Goal: Task Accomplishment & Management: Use online tool/utility

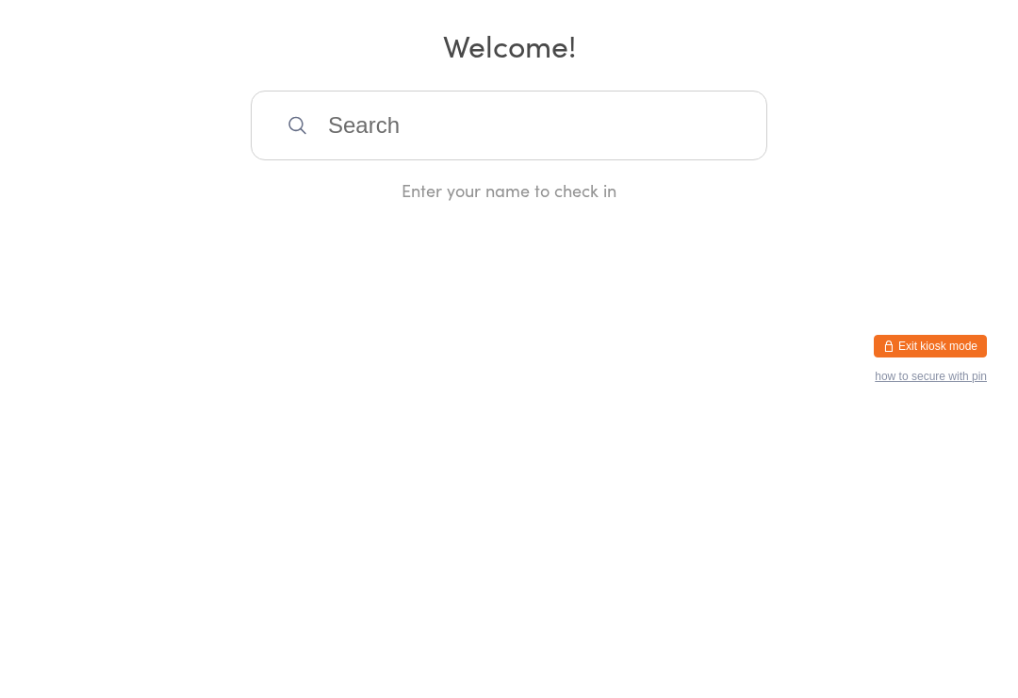
click at [545, 462] on div "Enter your name to check in" at bounding box center [509, 474] width 517 height 24
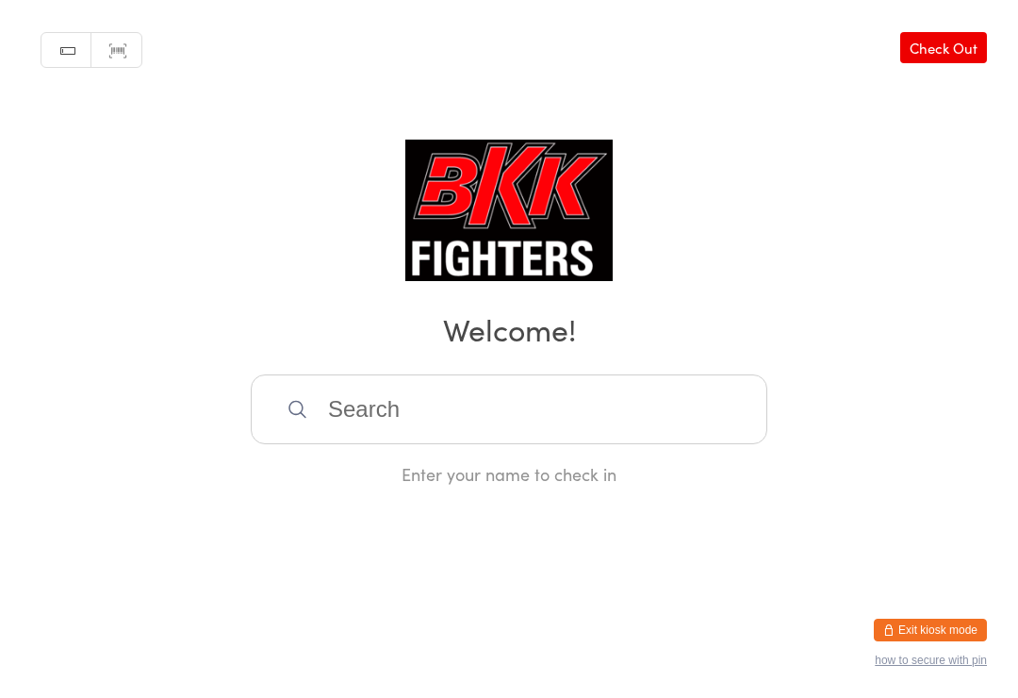
click at [938, 618] on button "Exit kiosk mode" at bounding box center [930, 629] width 113 height 23
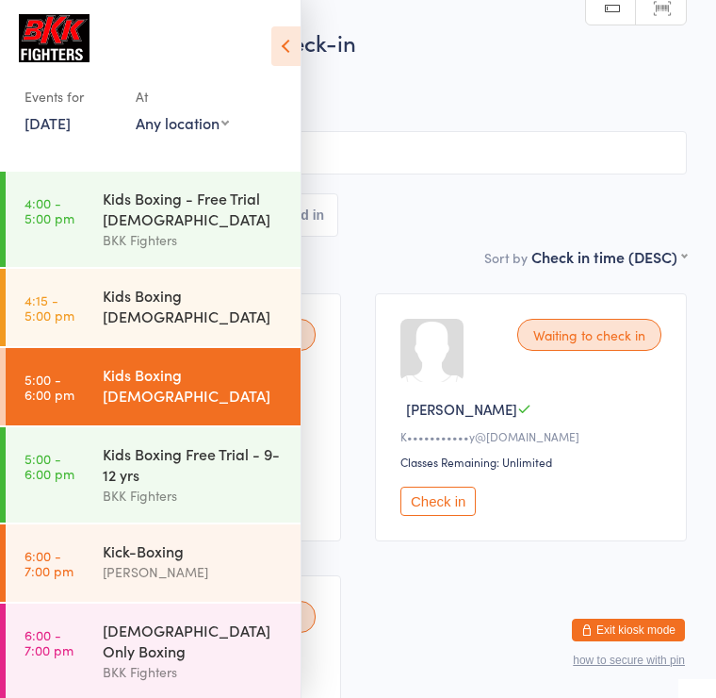
click at [65, 38] on img at bounding box center [54, 38] width 71 height 48
click at [61, 32] on img at bounding box center [54, 38] width 71 height 48
click at [284, 48] on icon at bounding box center [285, 46] width 29 height 40
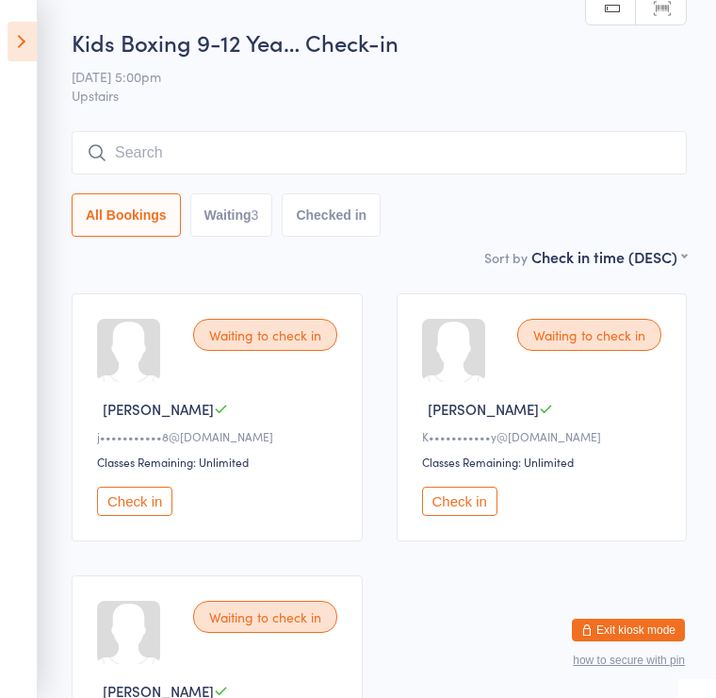
click at [629, 656] on button "how to secure with pin" at bounding box center [629, 659] width 112 height 13
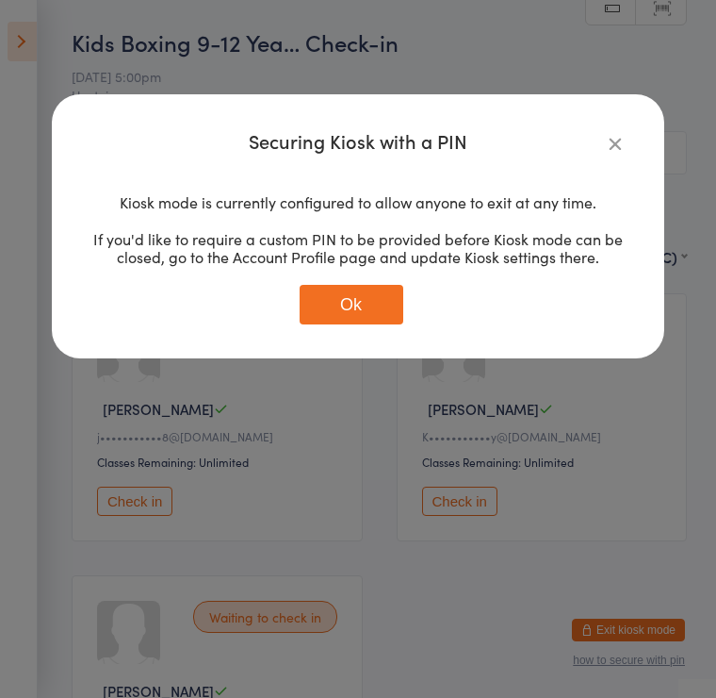
click at [322, 432] on div "Securing Kiosk with a PIN Kiosk mode is currently configured to allow anyone to…" at bounding box center [358, 349] width 716 height 698
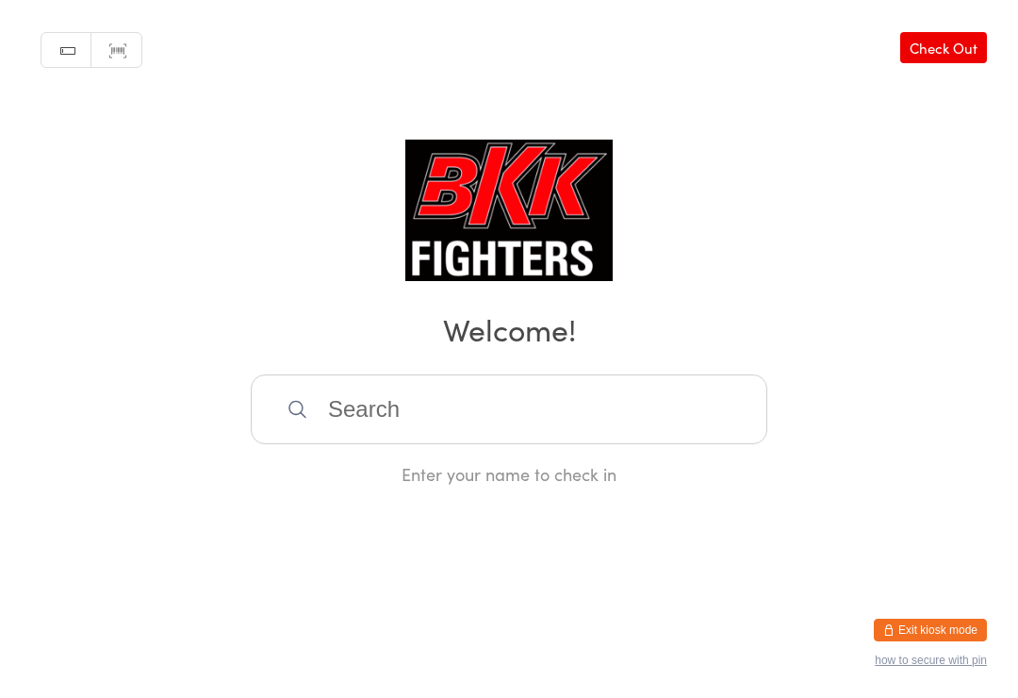
click at [601, 412] on input "search" at bounding box center [509, 409] width 517 height 70
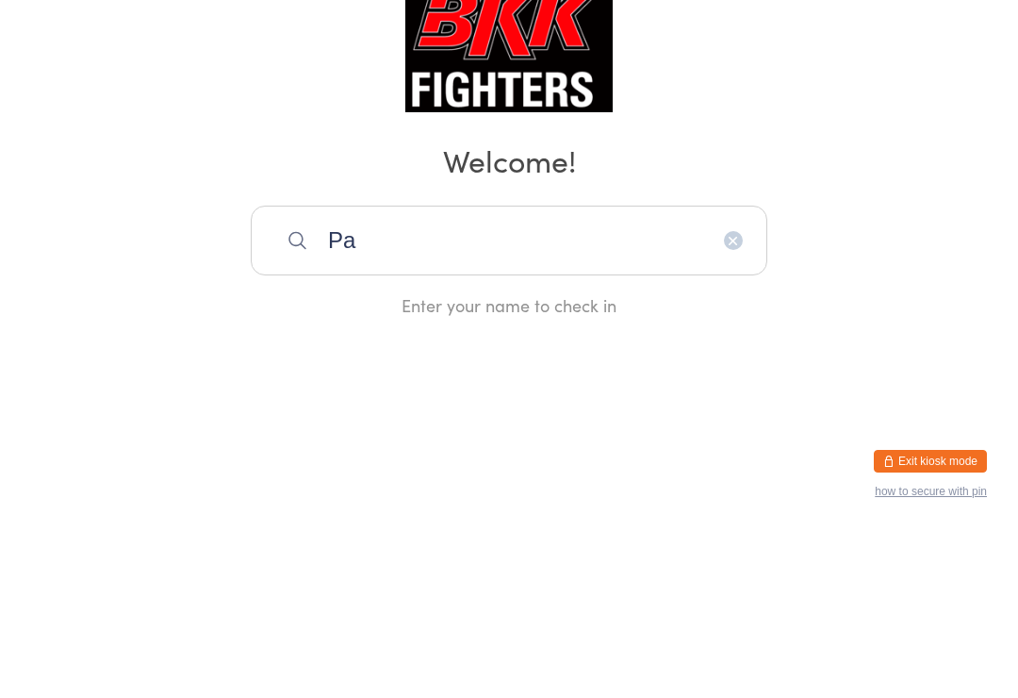
type input "P"
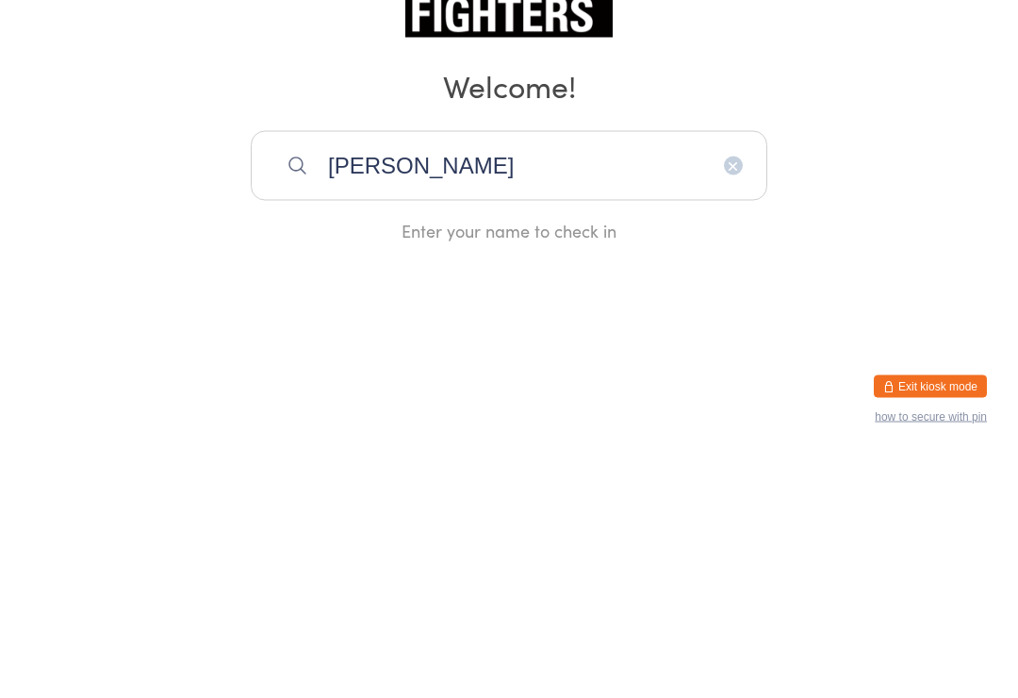
click at [503, 374] on input "Daniel Todd" at bounding box center [509, 409] width 517 height 70
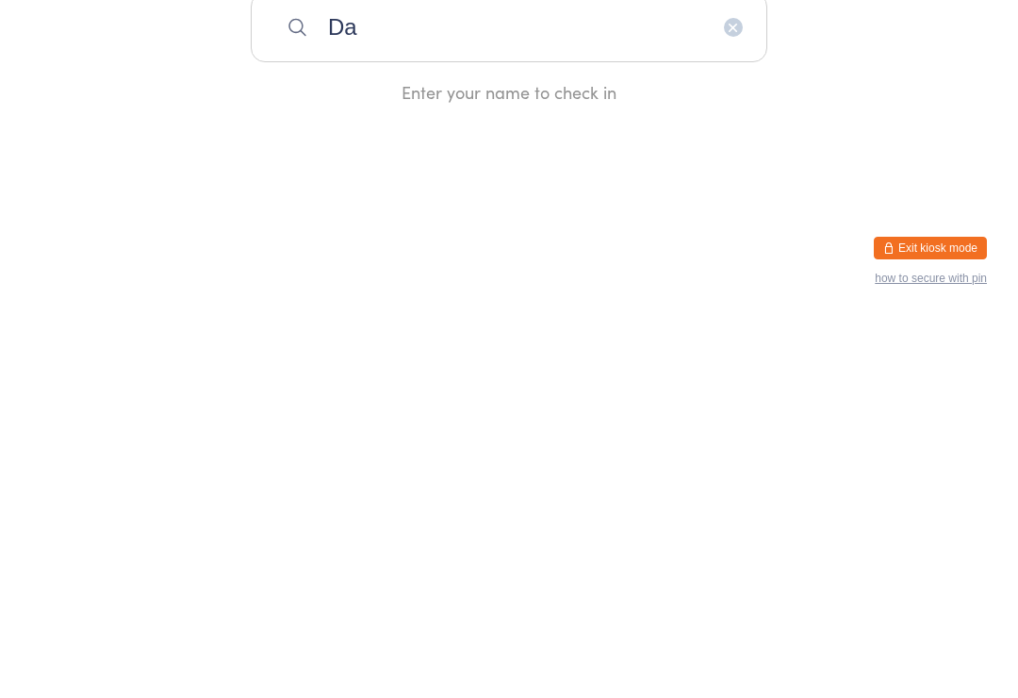
type input "D"
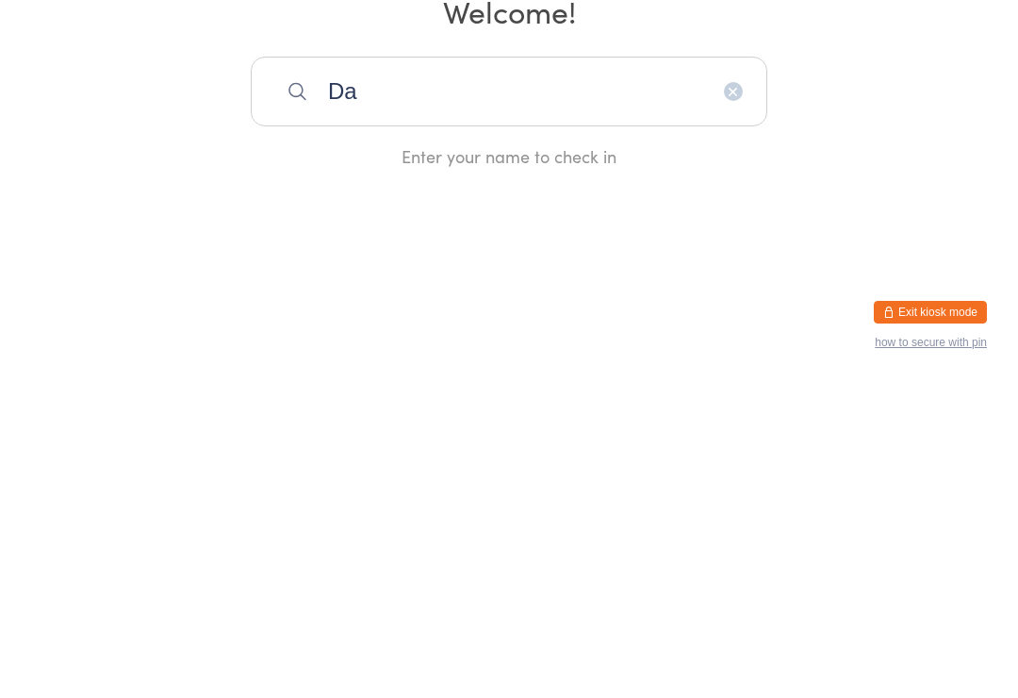
type input "D"
type input "Anthony"
click at [715, 198] on html "You have now entered Kiosk Mode. Members will be able to check themselves in us…" at bounding box center [509, 349] width 1018 height 698
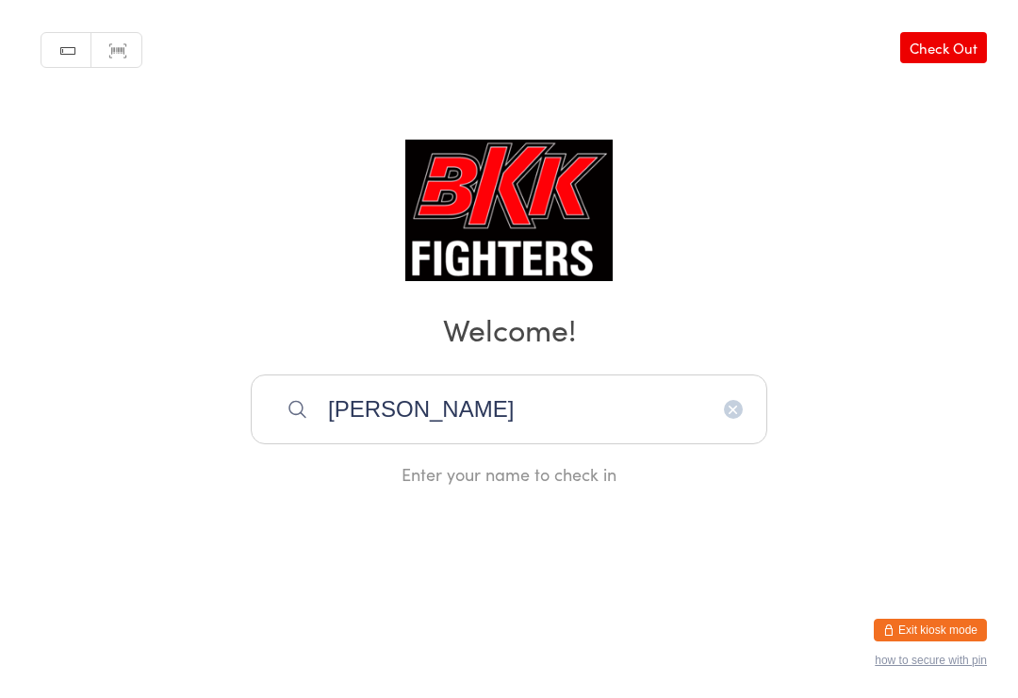
click at [647, 344] on h2 "Welcome!" at bounding box center [509, 328] width 980 height 42
click at [650, 413] on input "Anthony" at bounding box center [509, 409] width 517 height 70
click at [633, 393] on input "Anthony" at bounding box center [509, 409] width 517 height 70
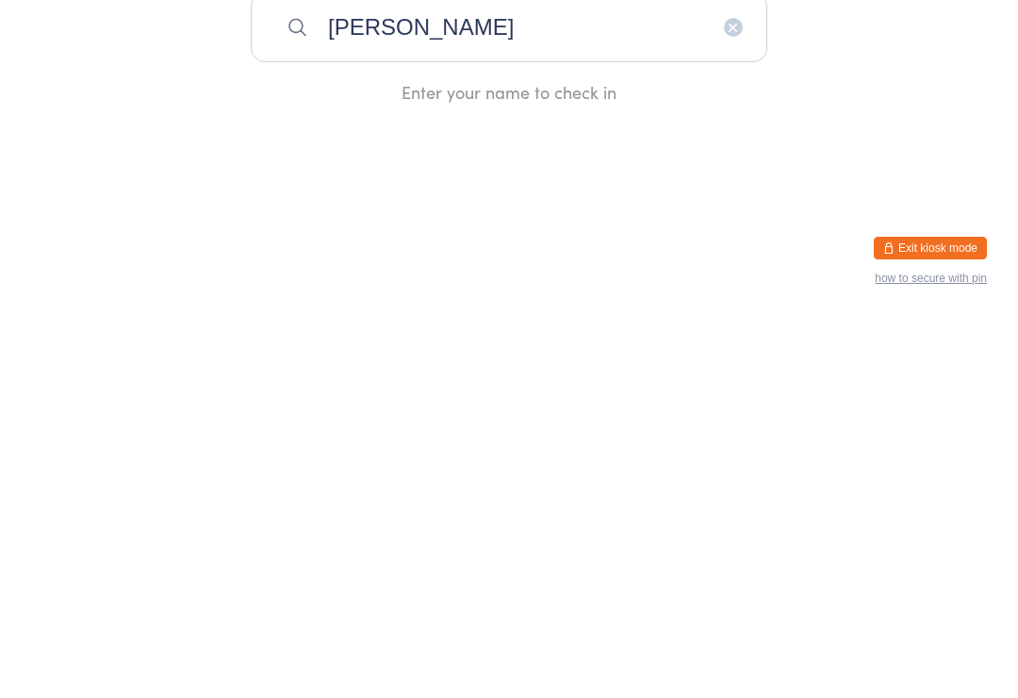
click at [294, 374] on input "Anthony" at bounding box center [509, 409] width 517 height 70
click at [303, 399] on icon at bounding box center [298, 410] width 22 height 22
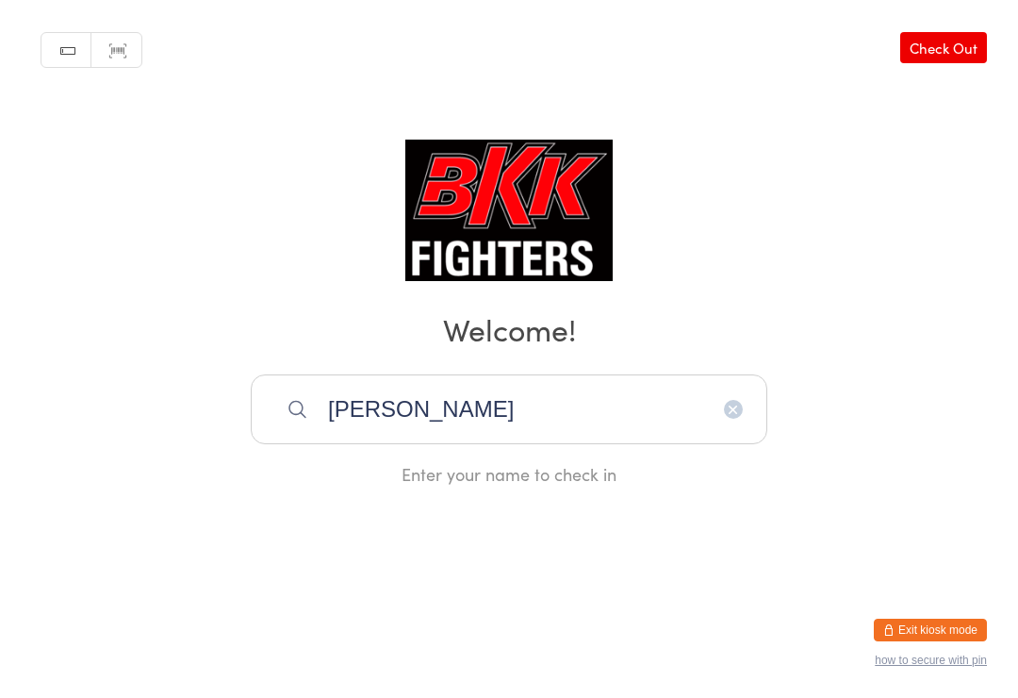
click at [715, 416] on icon "button" at bounding box center [733, 409] width 15 height 15
click at [551, 407] on input "Austin" at bounding box center [509, 409] width 517 height 70
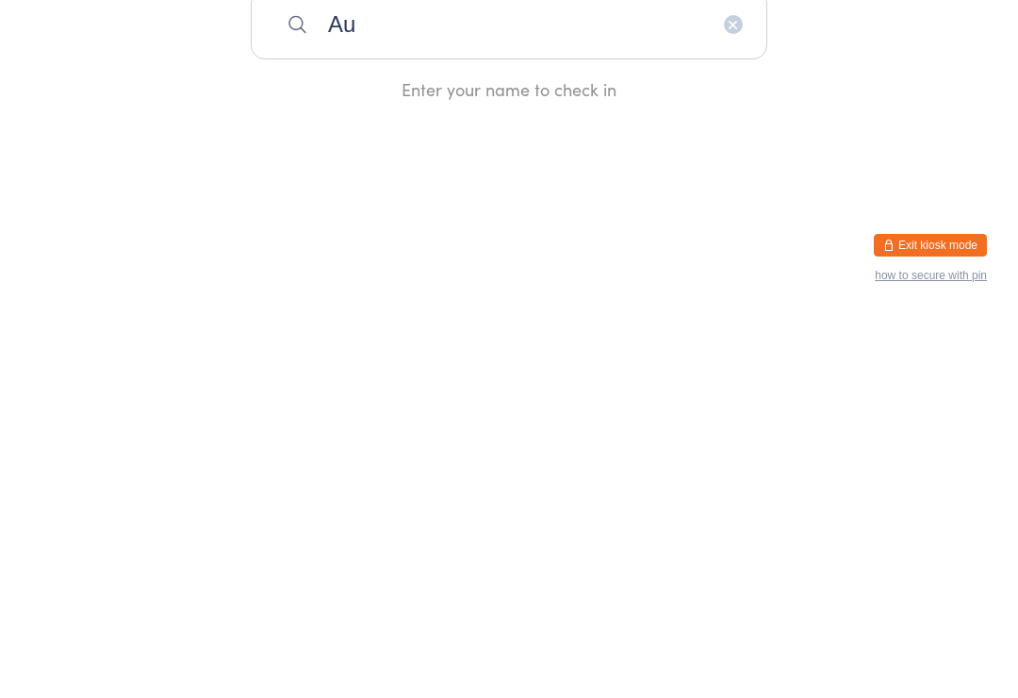
type input "A"
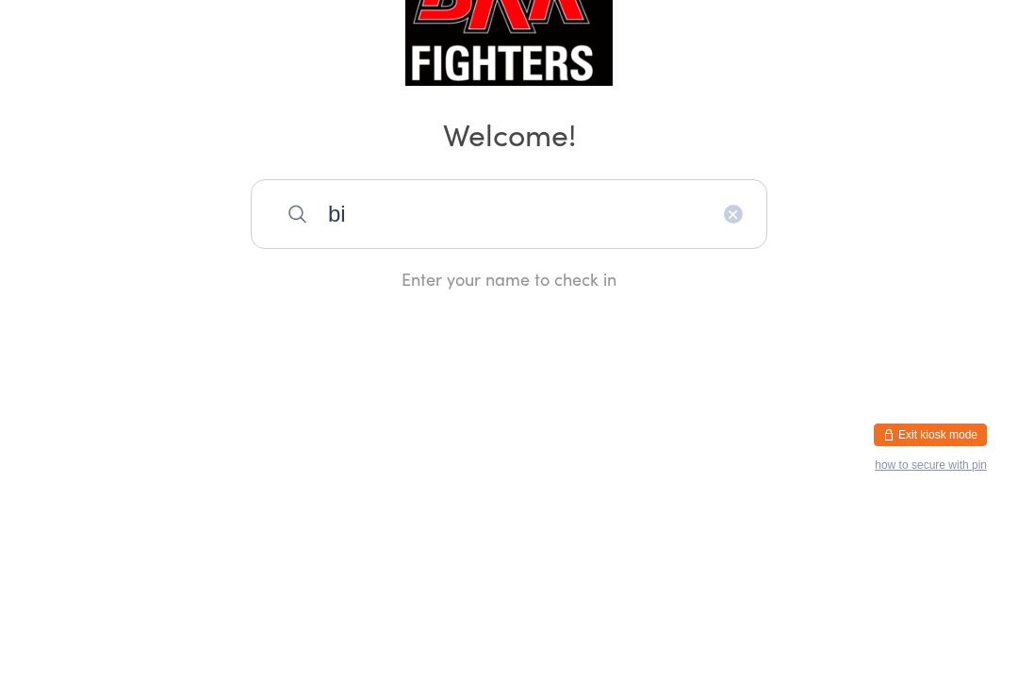
type input "b"
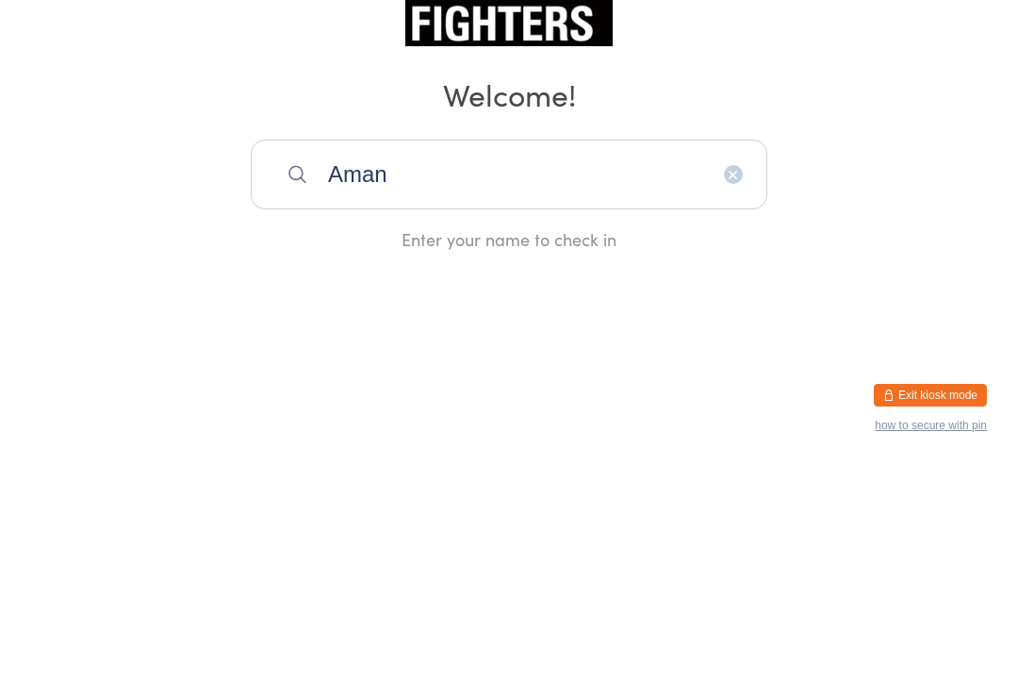
click at [185, 215] on div "Manual search Scanner input Check Out Welcome! Aman Enter your name to check in" at bounding box center [509, 242] width 1018 height 485
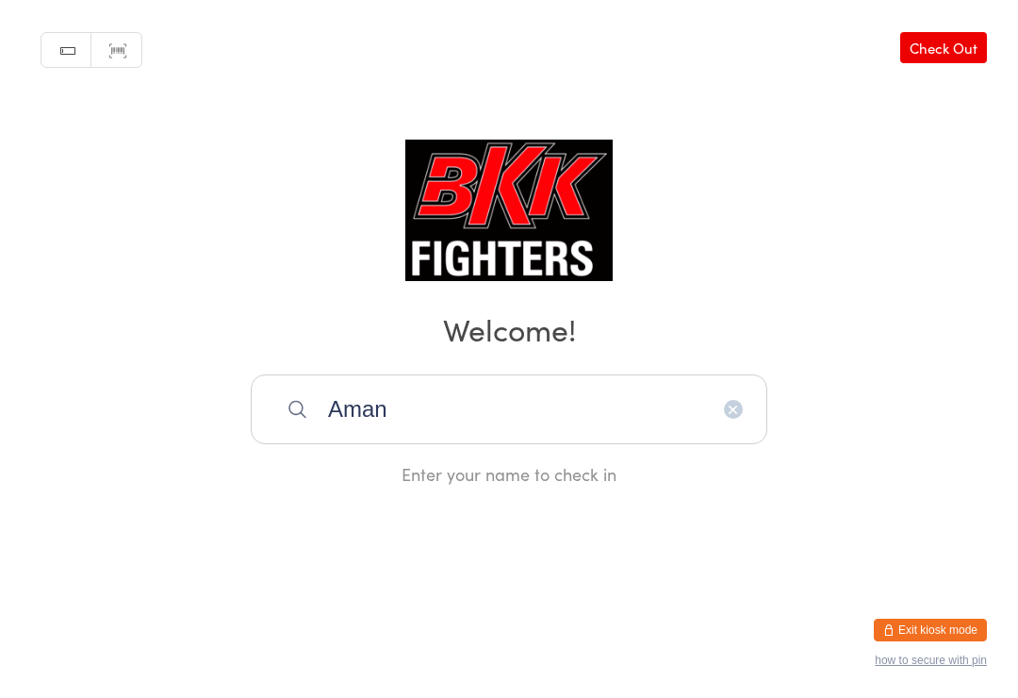
click at [454, 416] on input "Aman" at bounding box center [509, 409] width 517 height 70
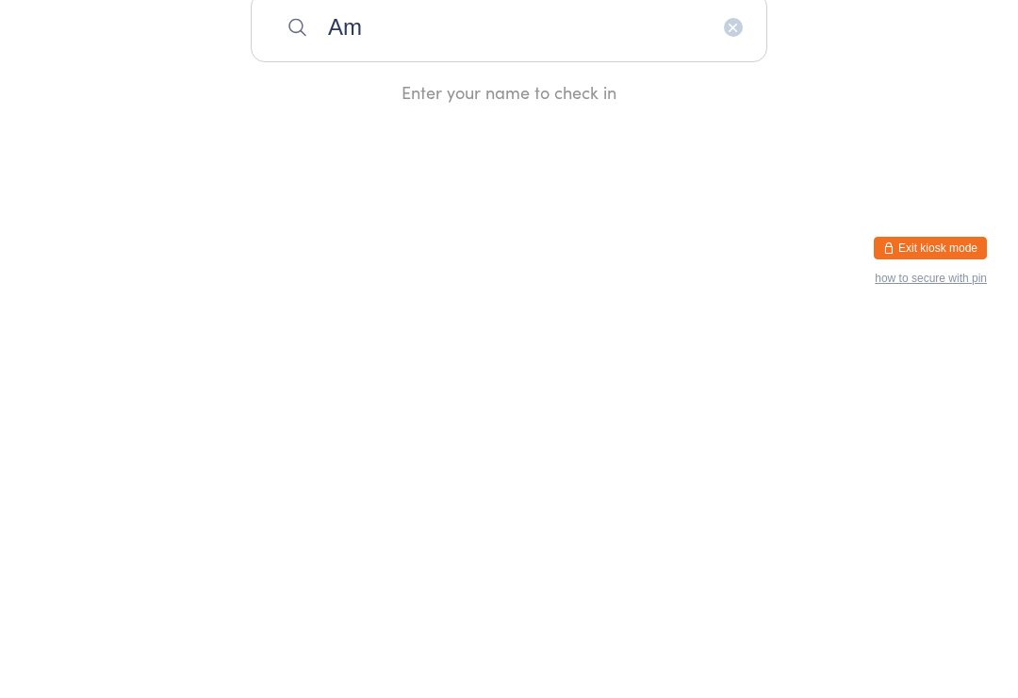
type input "A"
click at [83, 209] on html "You have now entered Kiosk Mode. Members will be able to check themselves in us…" at bounding box center [509, 349] width 1018 height 698
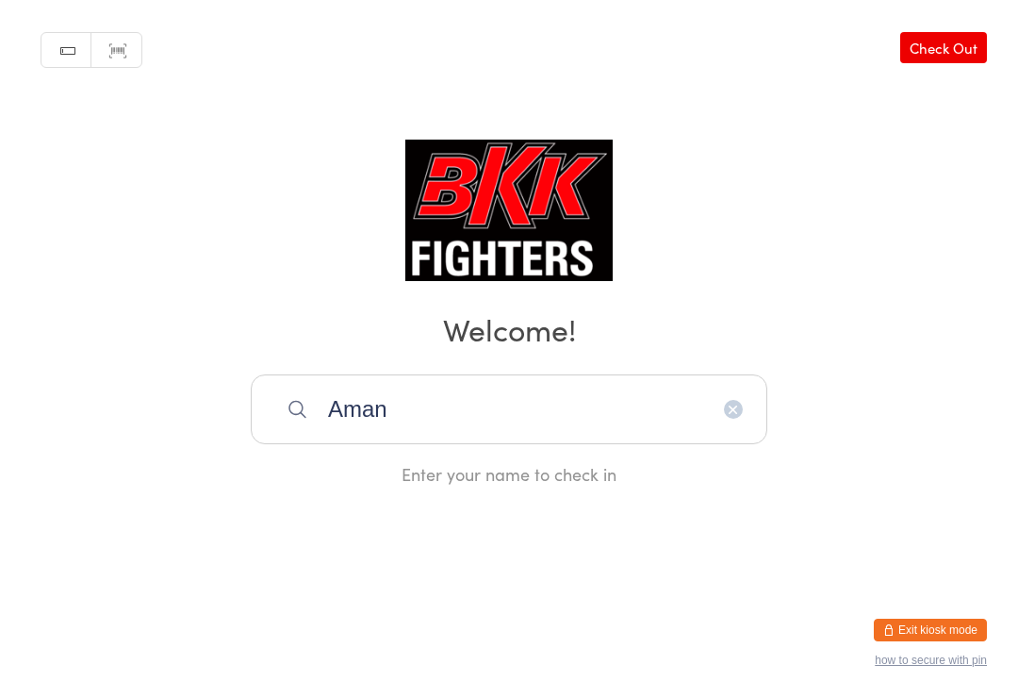
click at [699, 419] on input "Aman" at bounding box center [509, 409] width 517 height 70
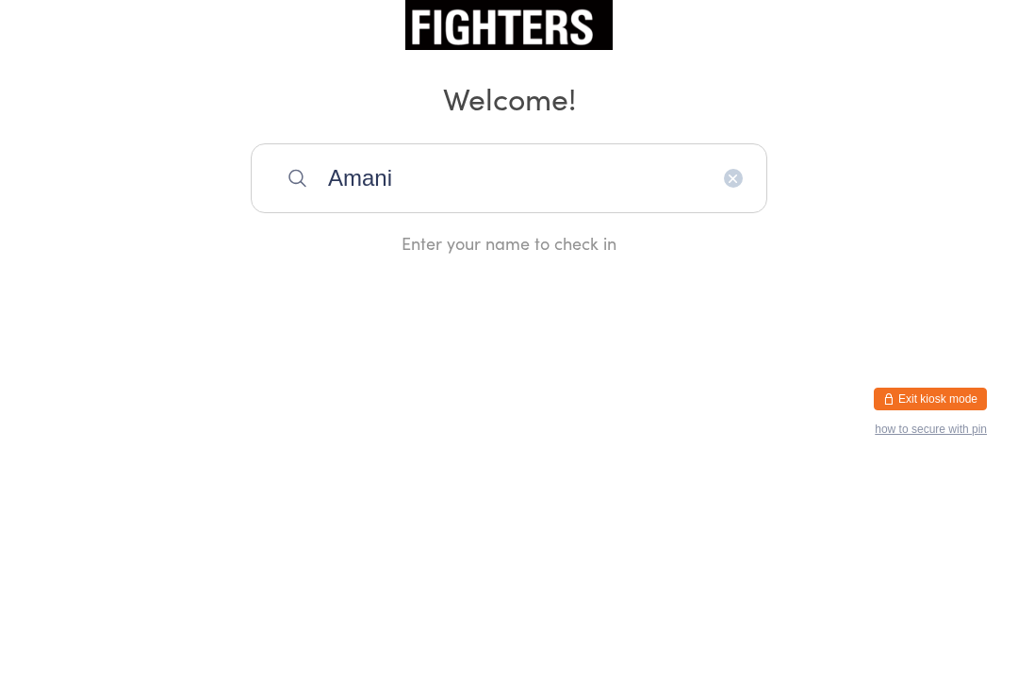
type input "Amani"
click at [715, 402] on icon "button" at bounding box center [733, 409] width 15 height 15
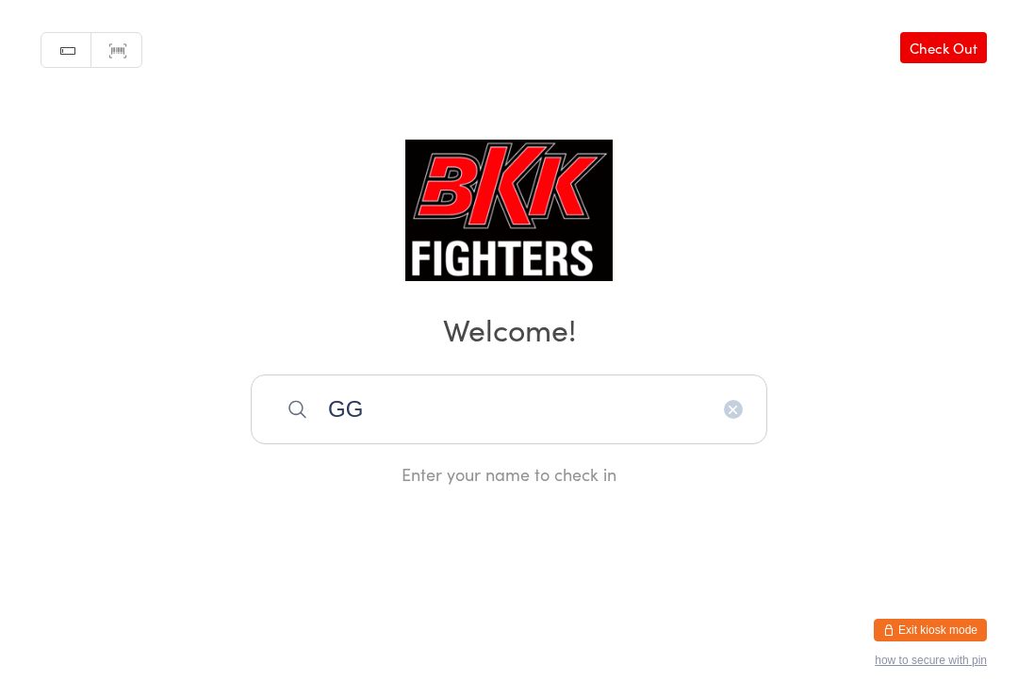
click at [450, 418] on input "GG" at bounding box center [509, 409] width 517 height 70
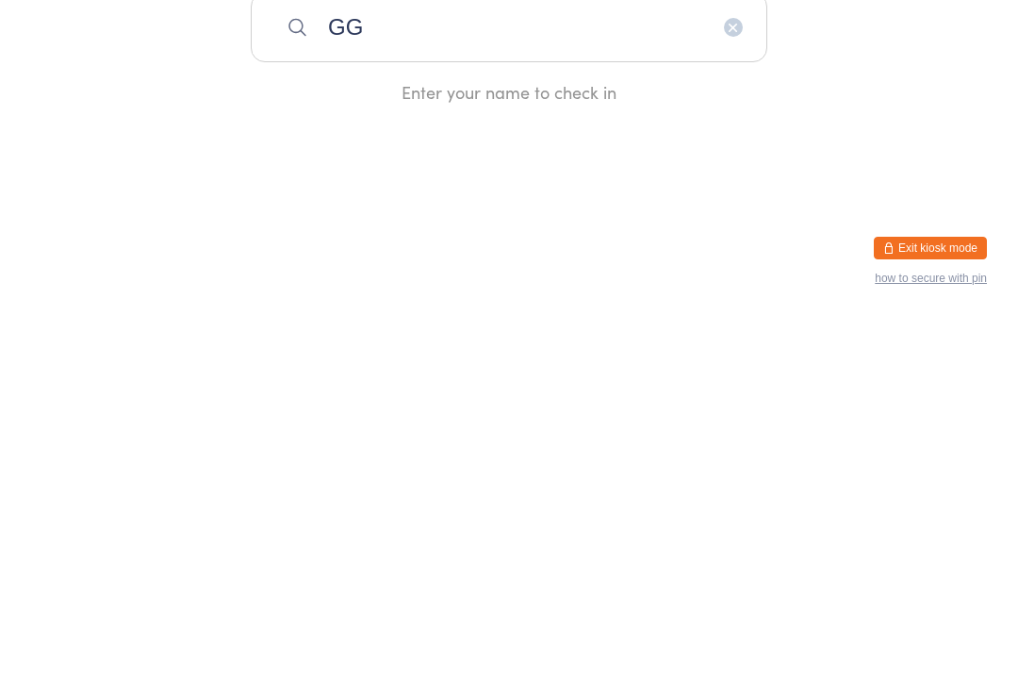
type input "G"
type input "R"
type input "E"
type input "M"
type input "O"
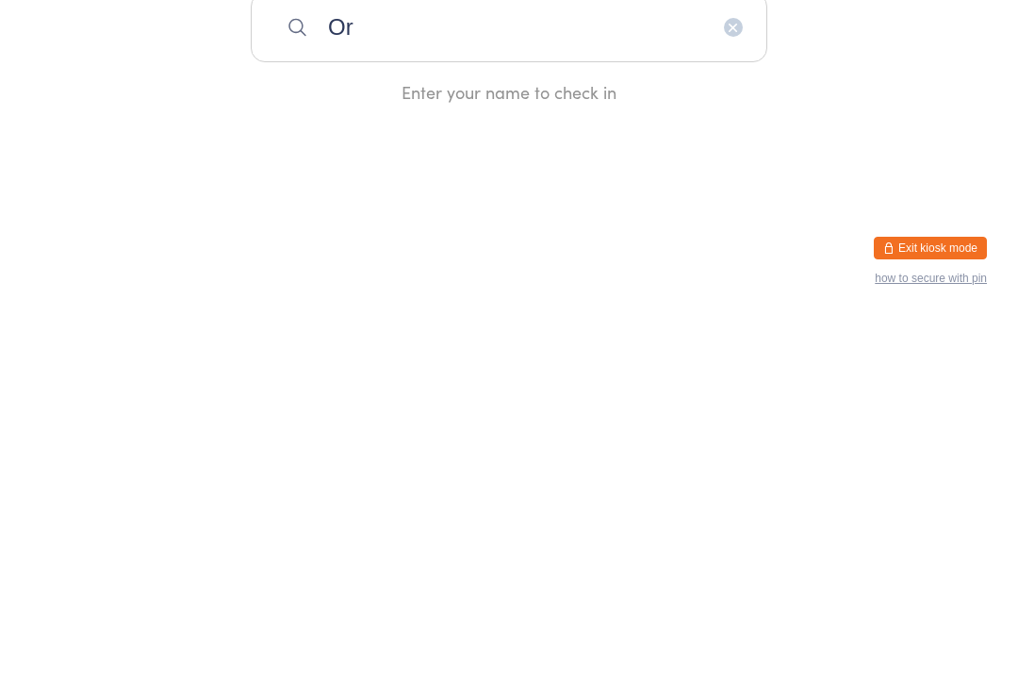
type input "O"
